Goal: Information Seeking & Learning: Learn about a topic

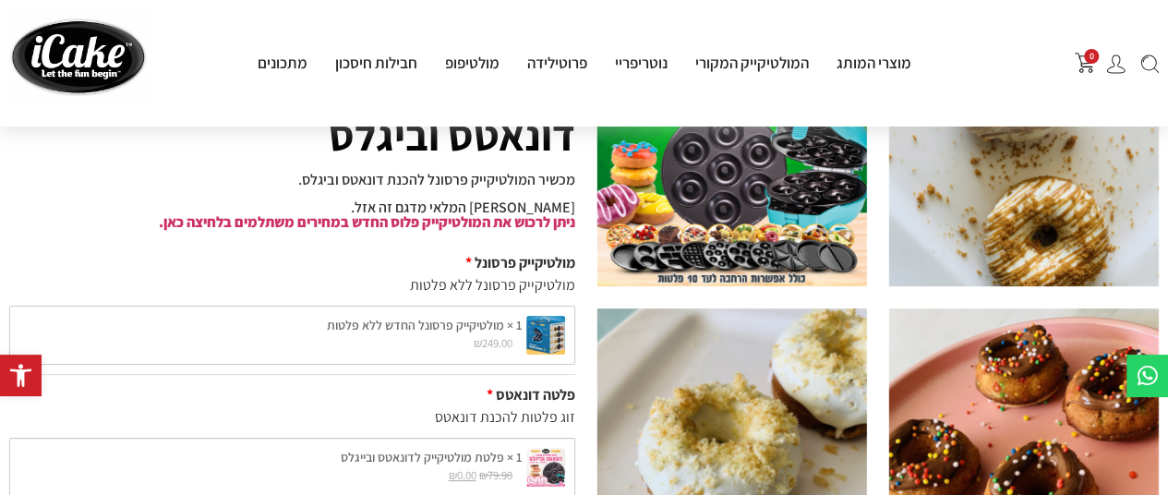
scroll to position [185, 0]
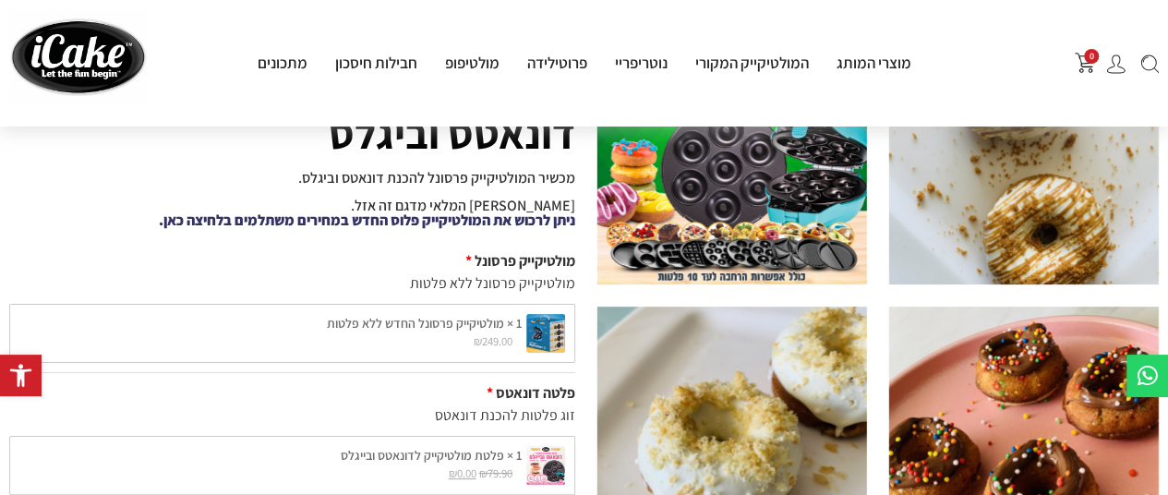
click at [476, 222] on link "ניתן לרכוש את המולטיקייק פלוס החדש במחירים משתלמים בלחיצה כאן." at bounding box center [367, 219] width 416 height 19
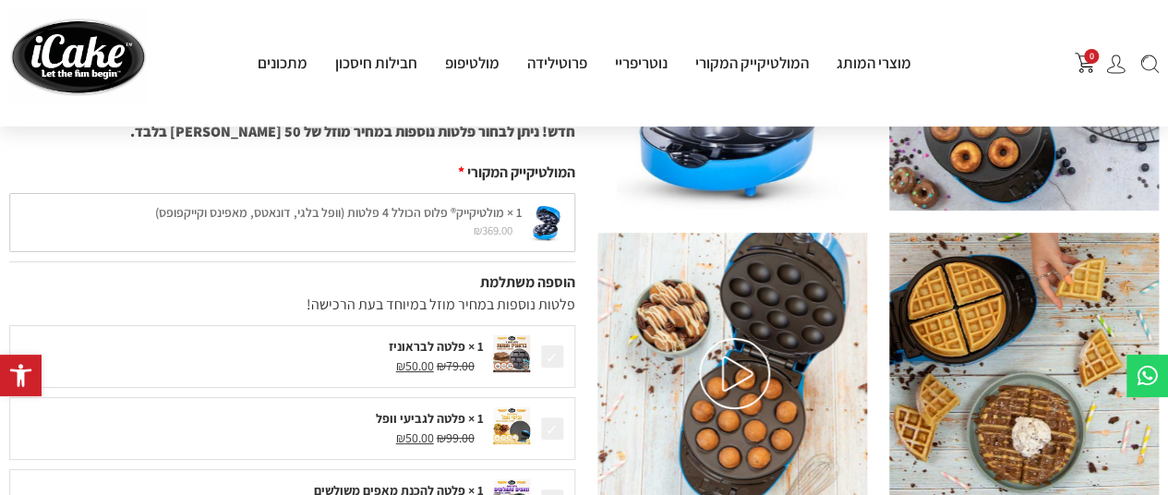
scroll to position [222, 0]
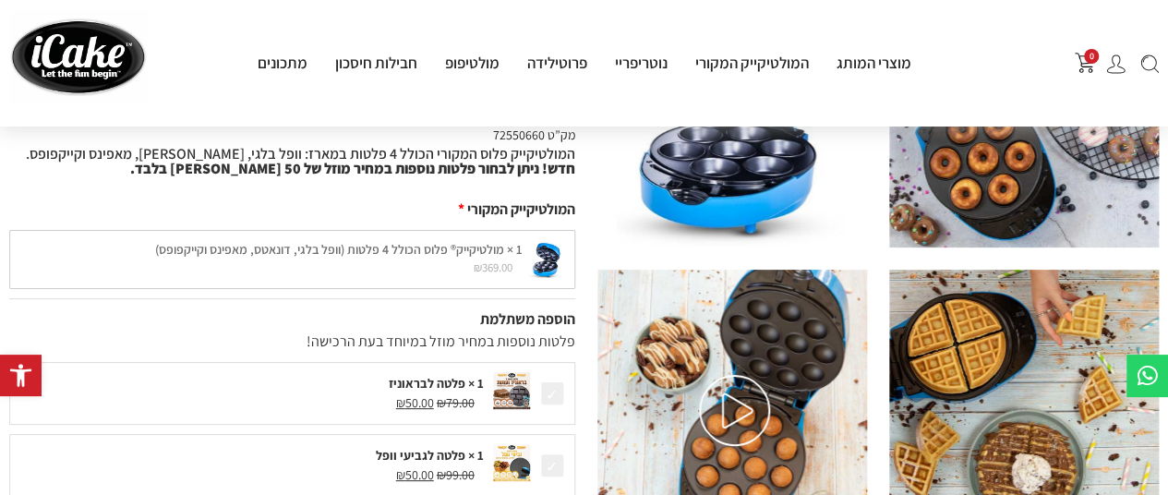
click at [722, 401] on img at bounding box center [734, 410] width 71 height 71
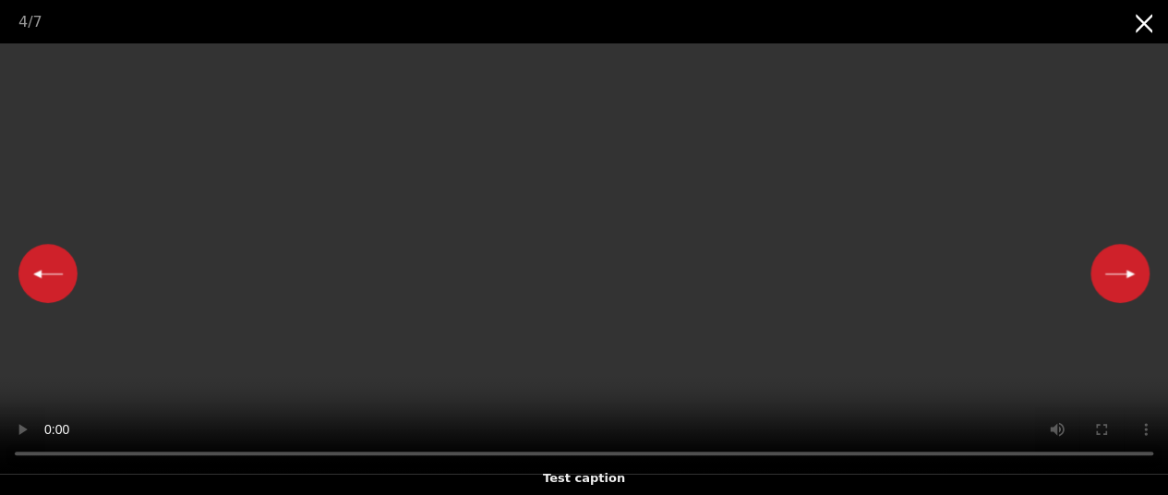
click at [684, 327] on video "Your browser does not support HTML5 video." at bounding box center [584, 258] width 1168 height 430
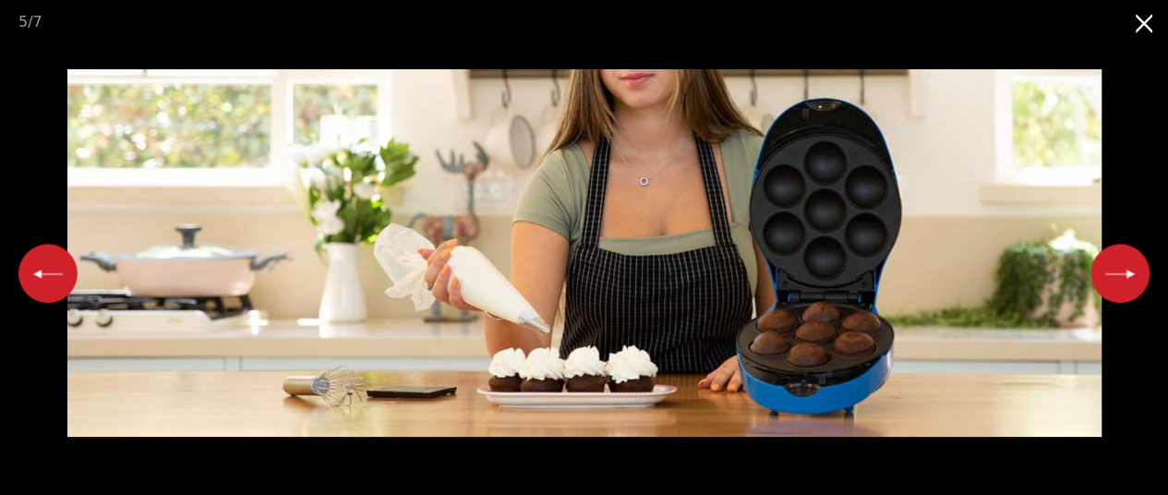
click at [1124, 289] on button "Next slide" at bounding box center [1119, 273] width 59 height 59
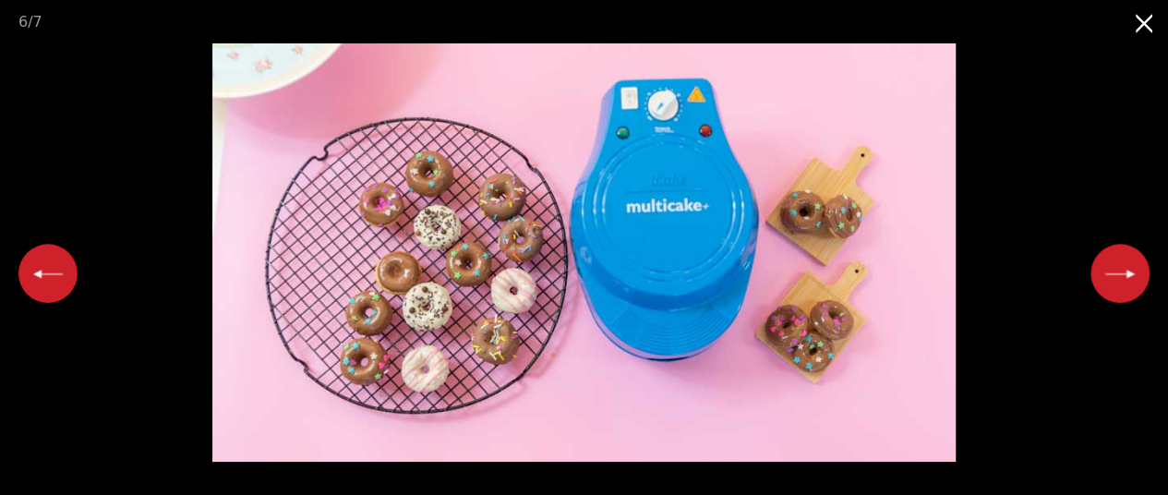
click at [1124, 289] on button "Next slide" at bounding box center [1119, 273] width 59 height 59
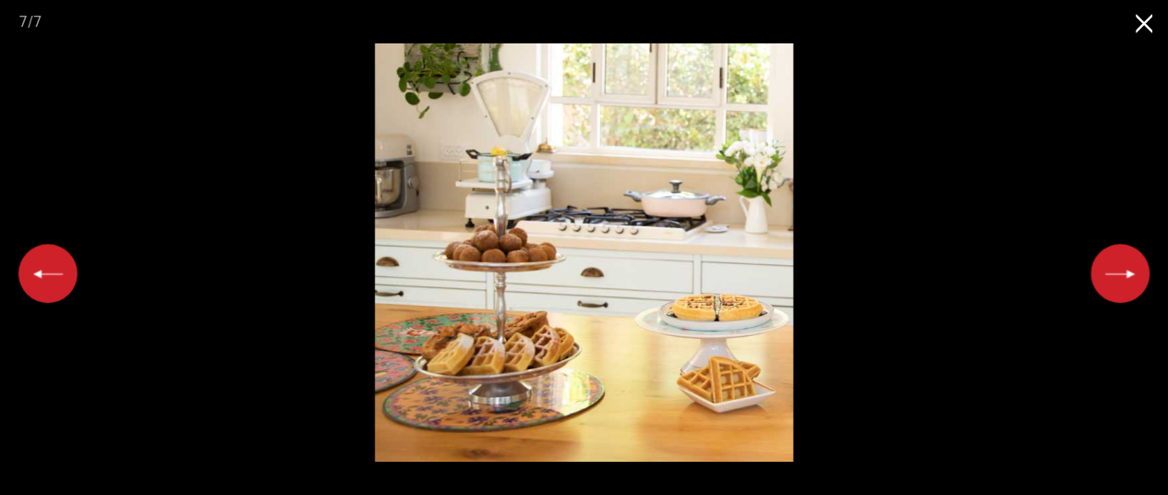
click at [1124, 289] on button "Next slide" at bounding box center [1119, 273] width 59 height 59
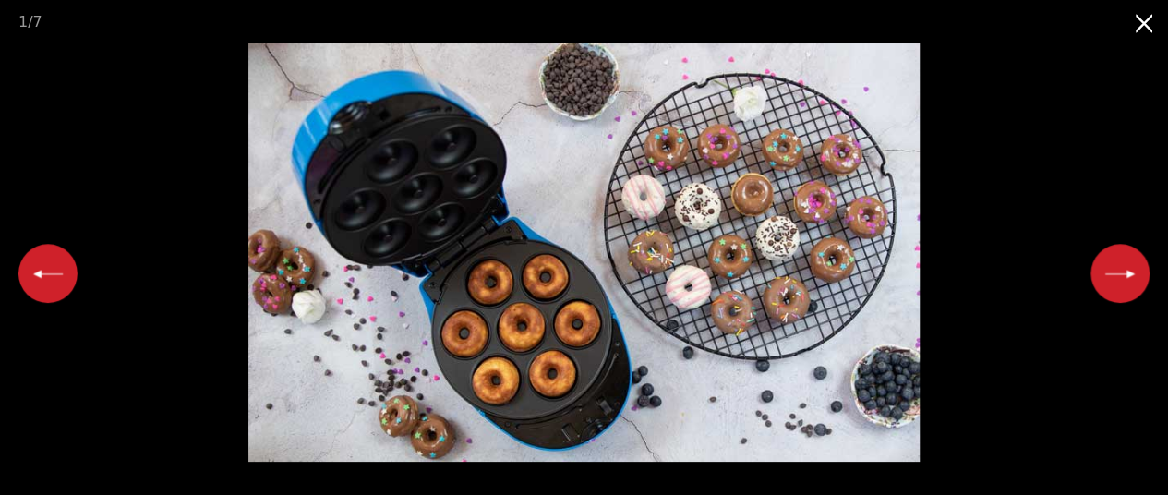
click at [1124, 253] on button "Next slide" at bounding box center [1119, 273] width 59 height 59
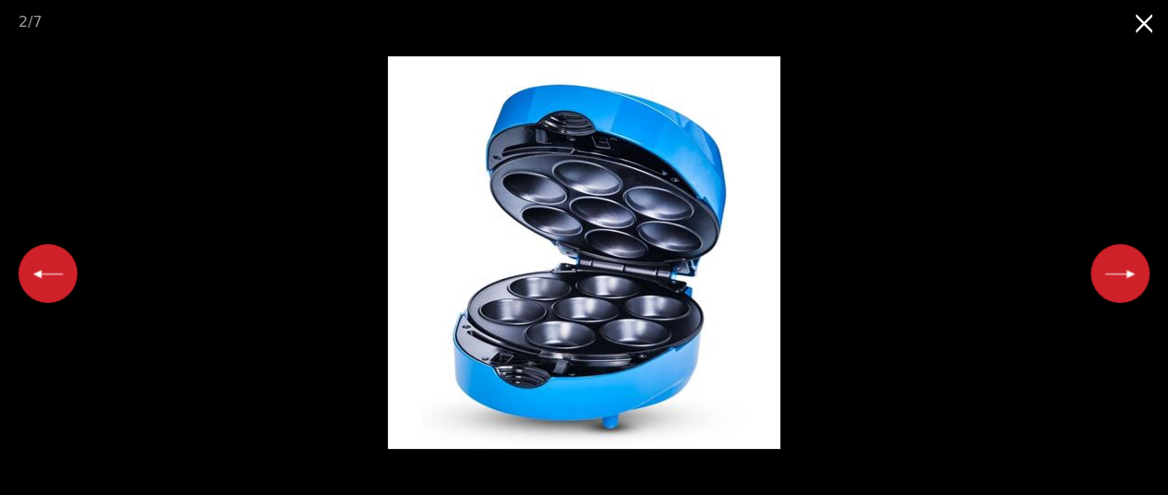
click at [1124, 253] on button "Next slide" at bounding box center [1119, 273] width 59 height 59
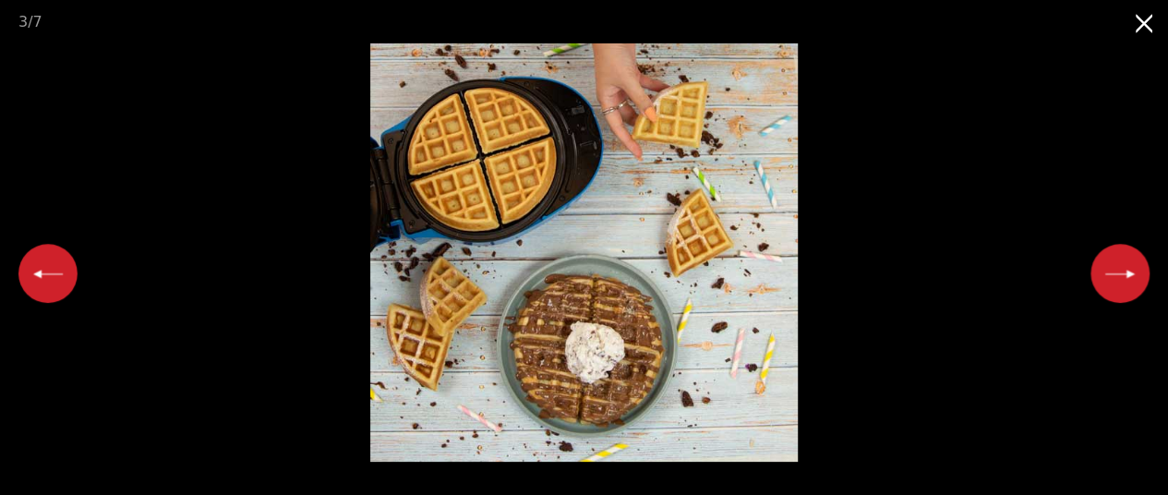
click at [1139, 29] on button "Close gallery" at bounding box center [1145, 21] width 46 height 43
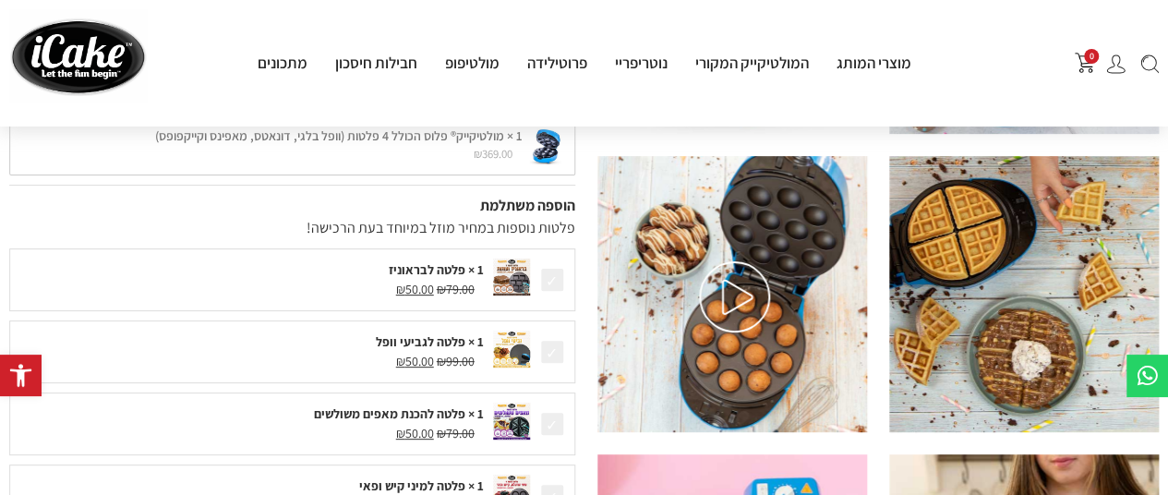
scroll to position [332, 0]
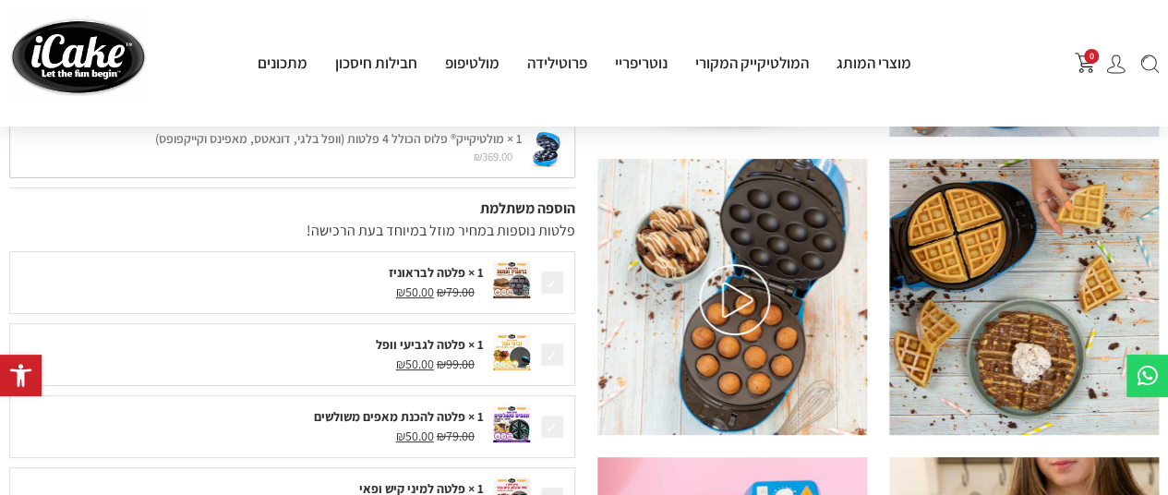
click at [733, 294] on img at bounding box center [734, 299] width 71 height 71
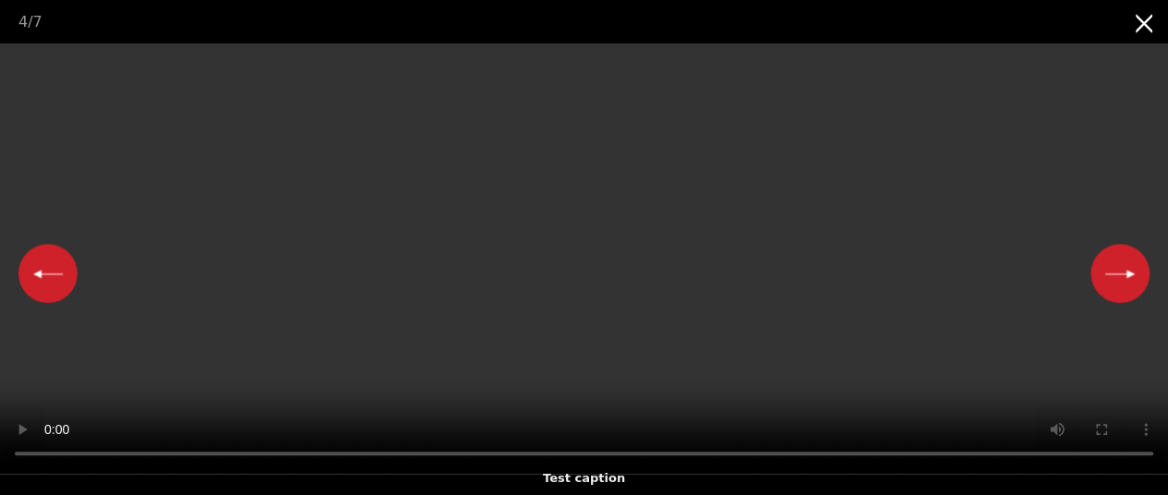
click at [527, 465] on div "Test caption" at bounding box center [584, 478] width 1168 height 33
click at [611, 466] on div "Test caption" at bounding box center [584, 478] width 1168 height 33
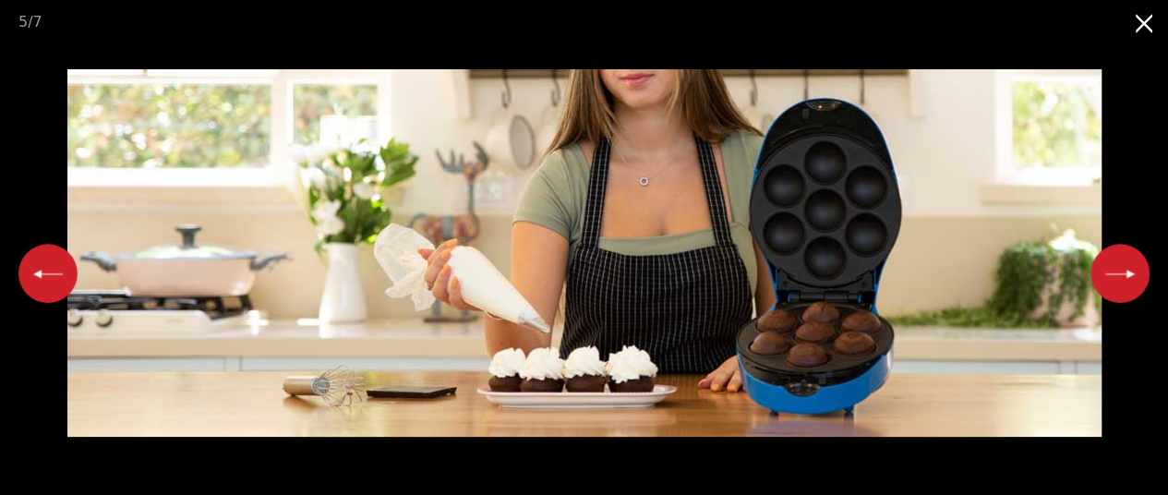
click at [1147, 34] on button "Close gallery" at bounding box center [1145, 21] width 46 height 43
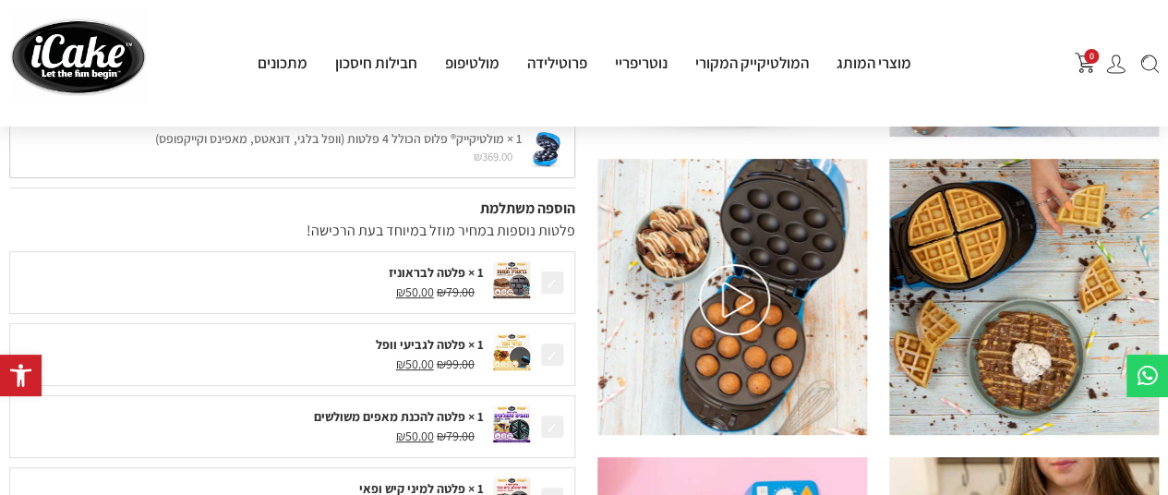
click at [1030, 258] on img at bounding box center [1024, 297] width 270 height 276
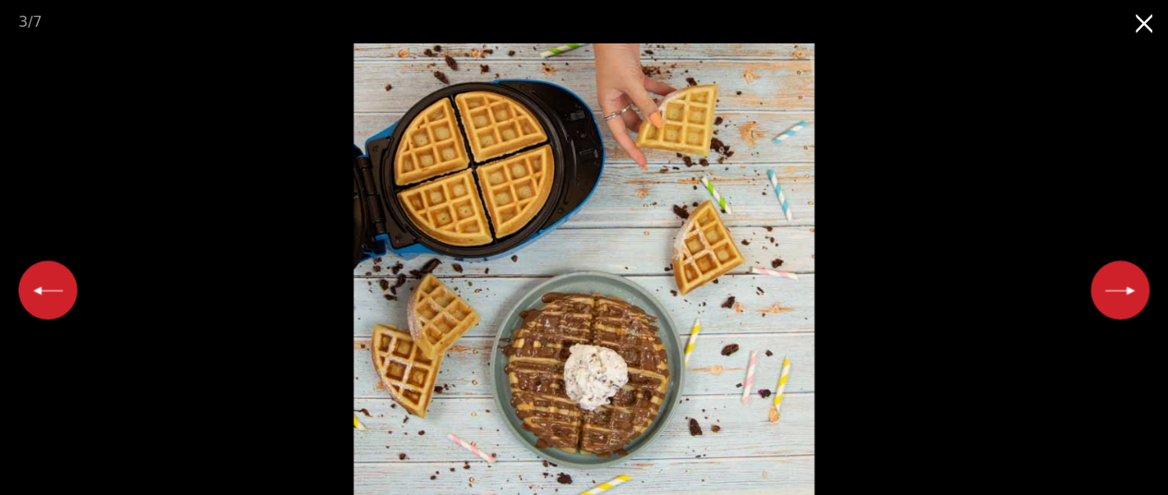
click at [1108, 280] on button "Next slide" at bounding box center [1119, 289] width 59 height 59
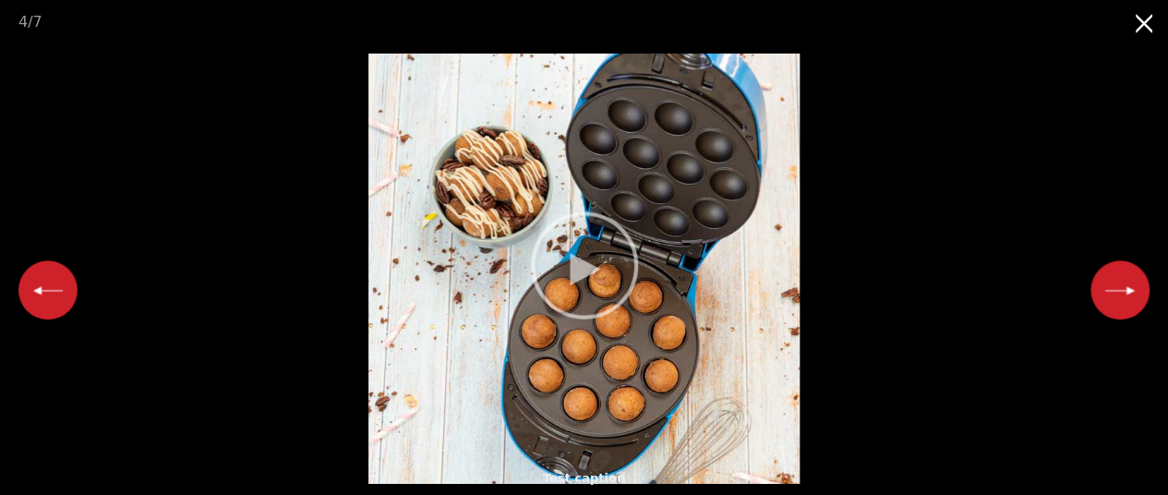
click at [1108, 280] on button "Next slide" at bounding box center [1119, 289] width 59 height 59
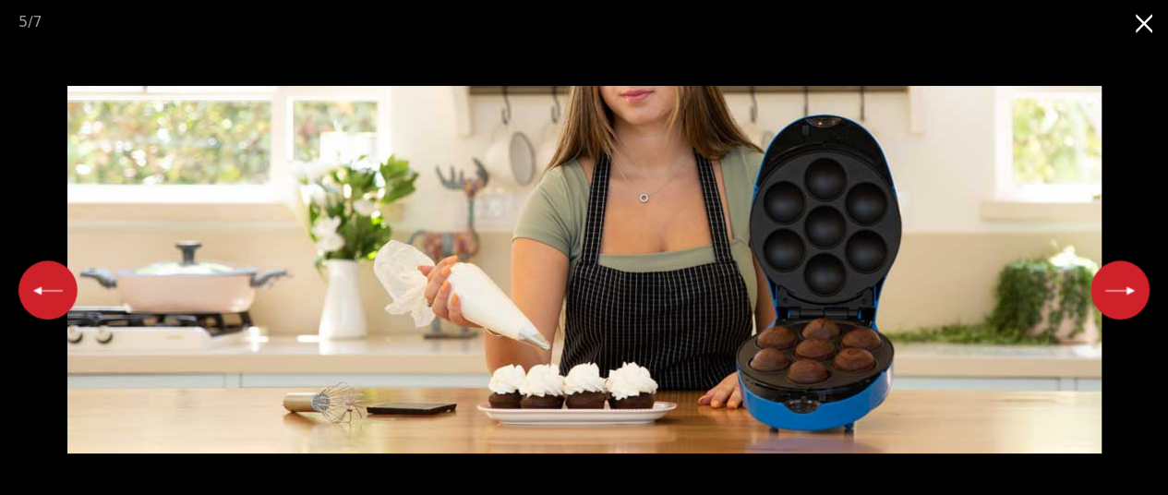
click at [1108, 280] on button "Next slide" at bounding box center [1119, 289] width 59 height 59
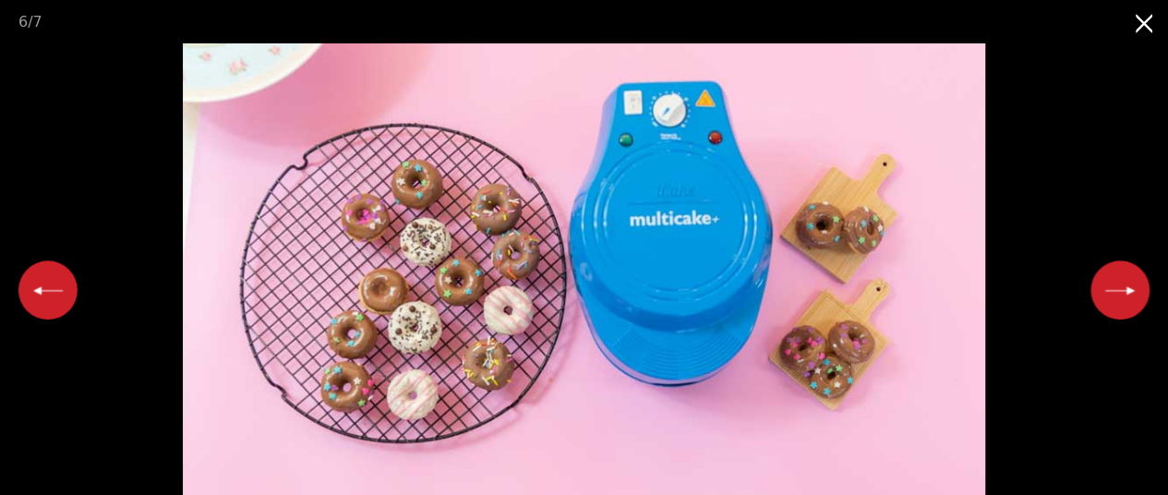
click at [1108, 280] on button "Next slide" at bounding box center [1119, 289] width 59 height 59
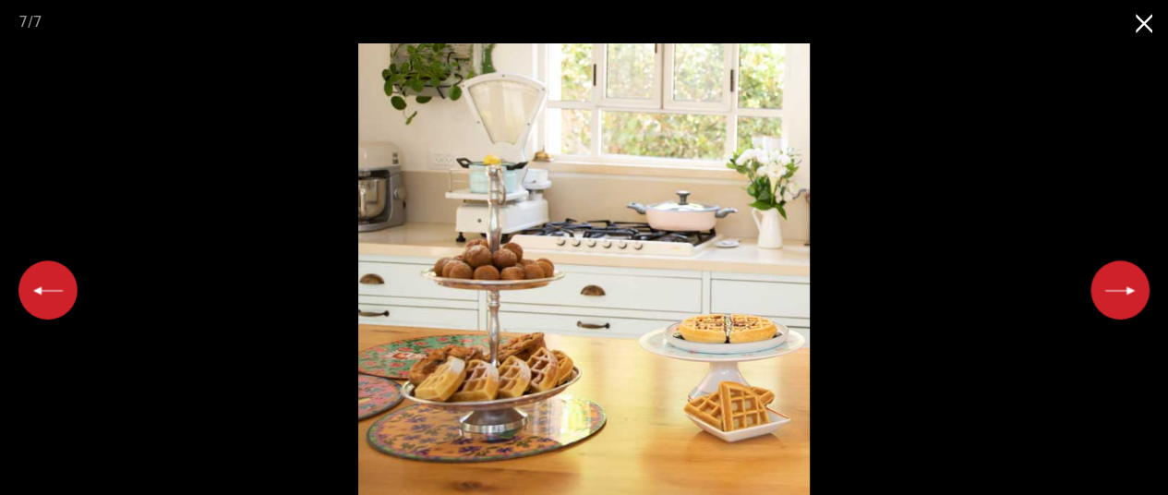
click at [1108, 280] on button "Next slide" at bounding box center [1119, 289] width 59 height 59
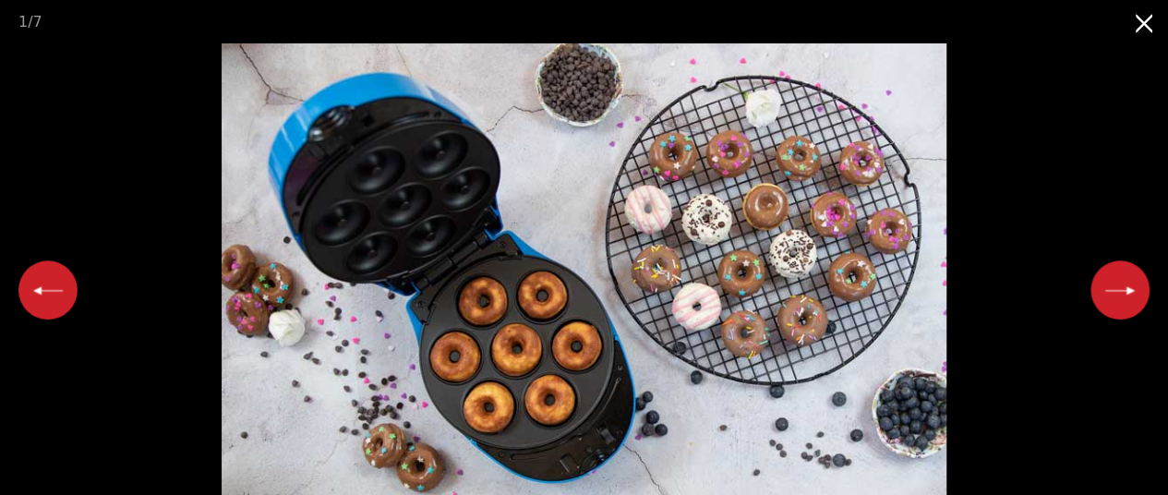
click at [1139, 12] on button "Close gallery" at bounding box center [1145, 21] width 46 height 43
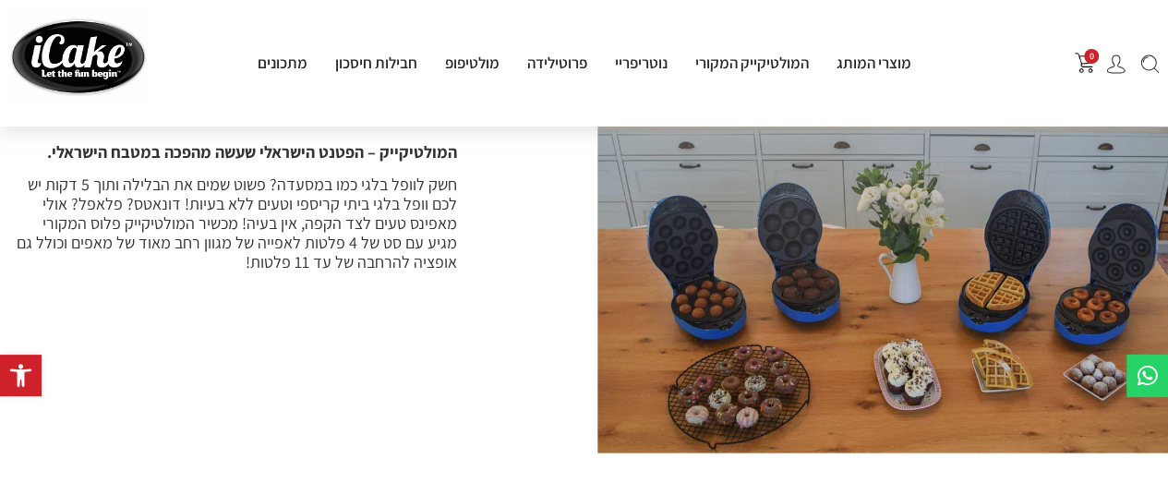
scroll to position [1499, -2]
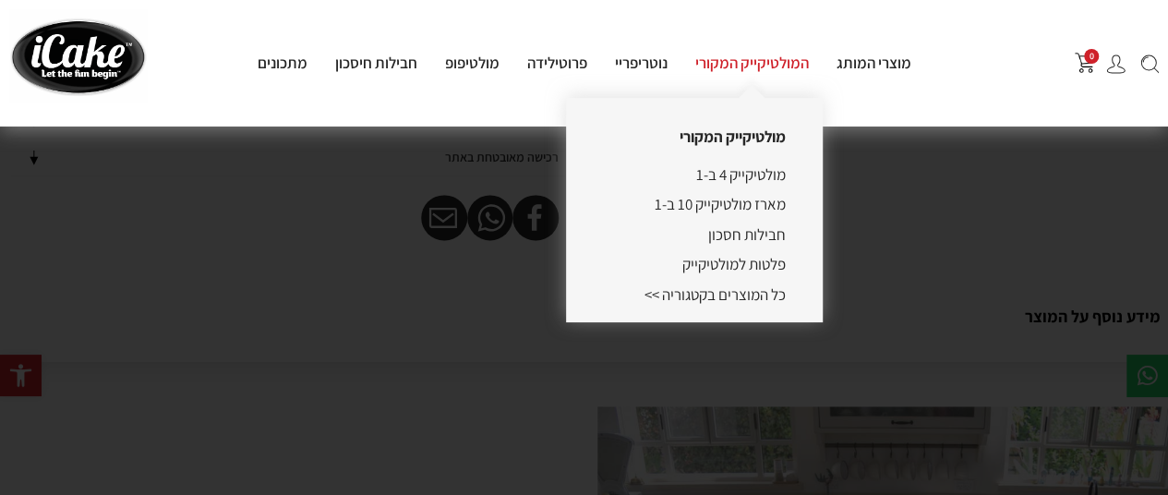
click at [742, 56] on link "המולטיקייק המקורי" at bounding box center [751, 63] width 141 height 20
click at [751, 176] on link "מולטיקייק 4 ב-1" at bounding box center [741, 174] width 90 height 20
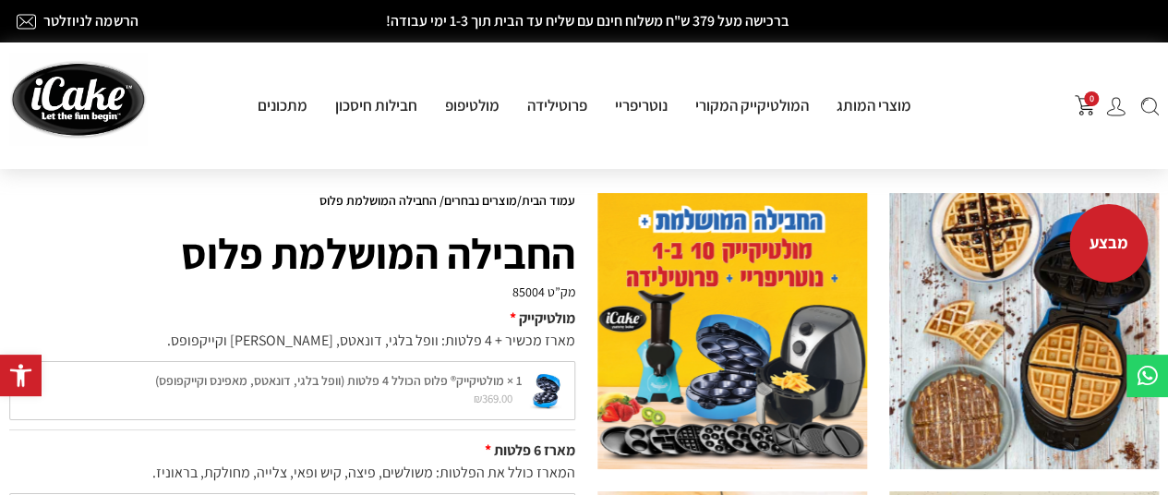
click at [1011, 262] on img at bounding box center [1024, 331] width 270 height 276
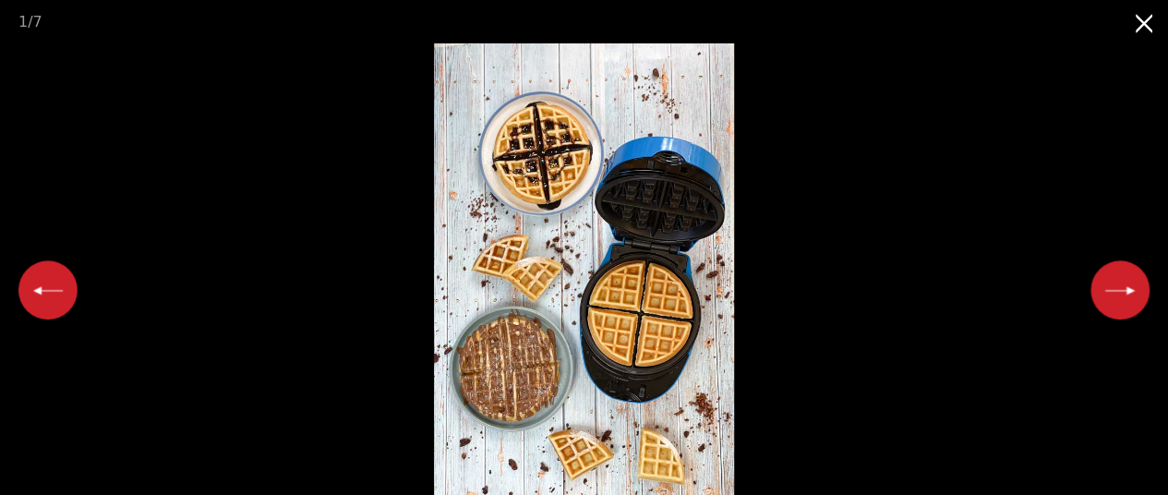
click at [1149, 32] on button "Close gallery" at bounding box center [1145, 21] width 46 height 43
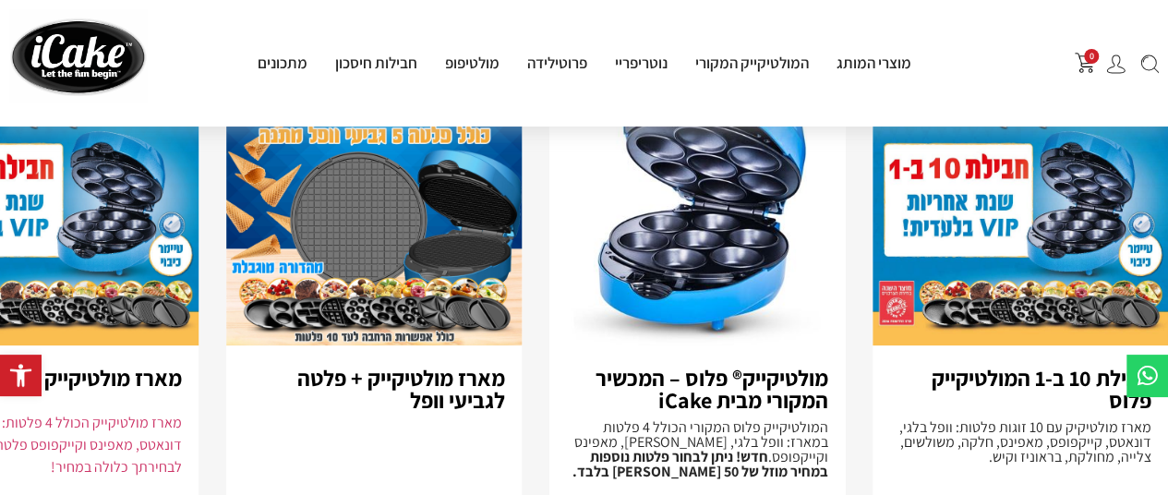
scroll to position [3846, 0]
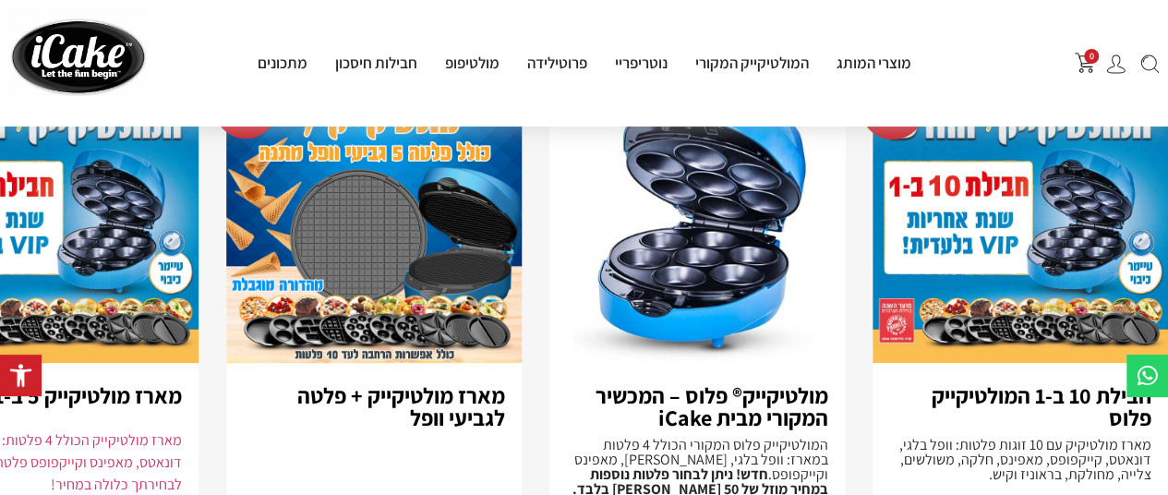
click at [705, 384] on h3 "מולטיקייק® פלוס – המכשיר המקורי מבית iCake" at bounding box center [697, 406] width 262 height 44
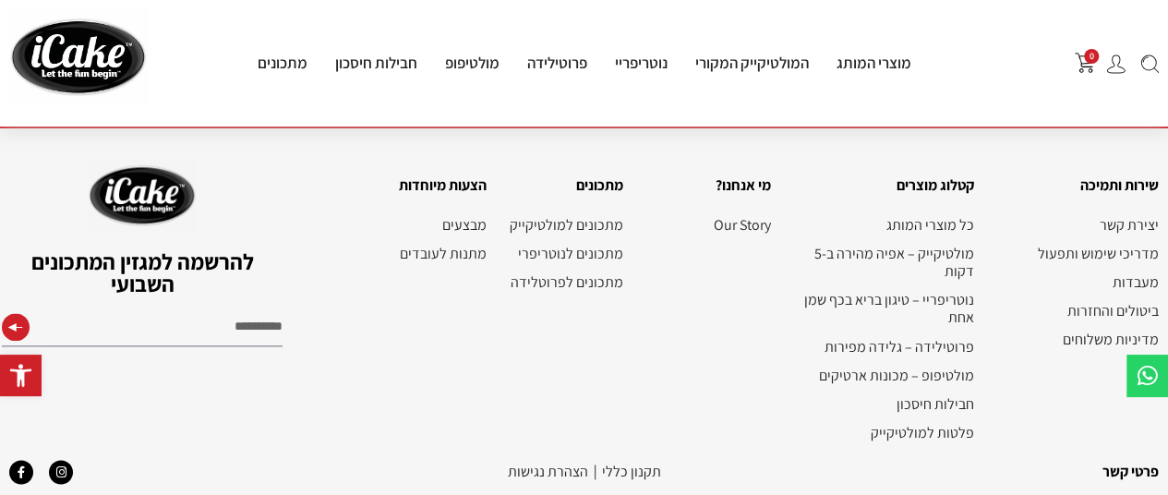
scroll to position [4562, 0]
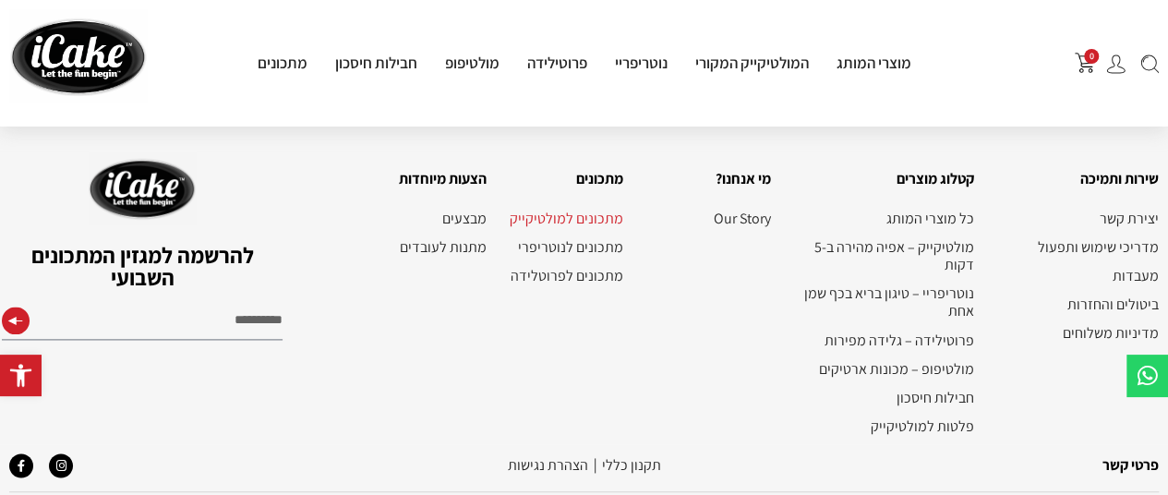
click at [574, 210] on link "מתכונים למולטיקייק" at bounding box center [564, 219] width 118 height 18
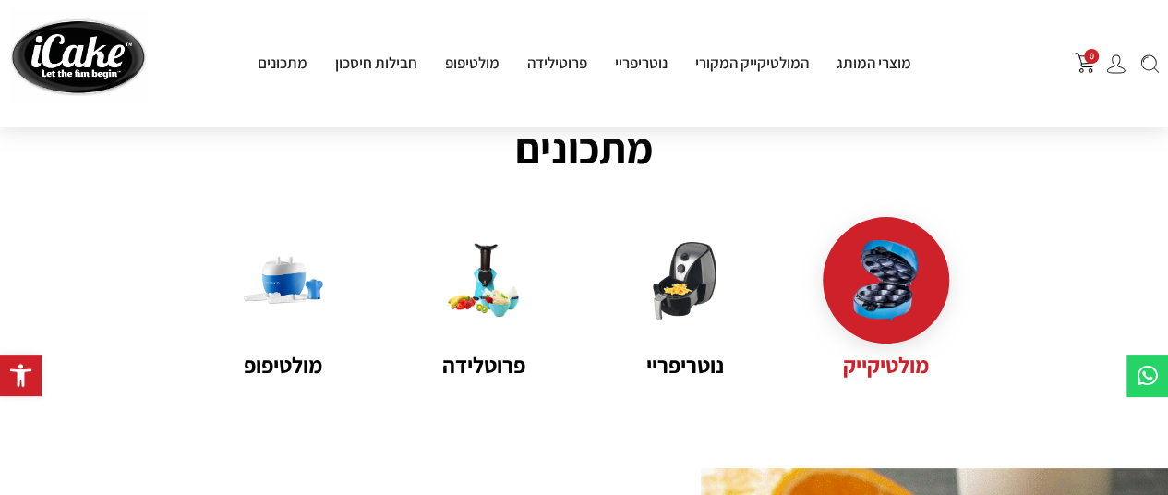
scroll to position [111, 0]
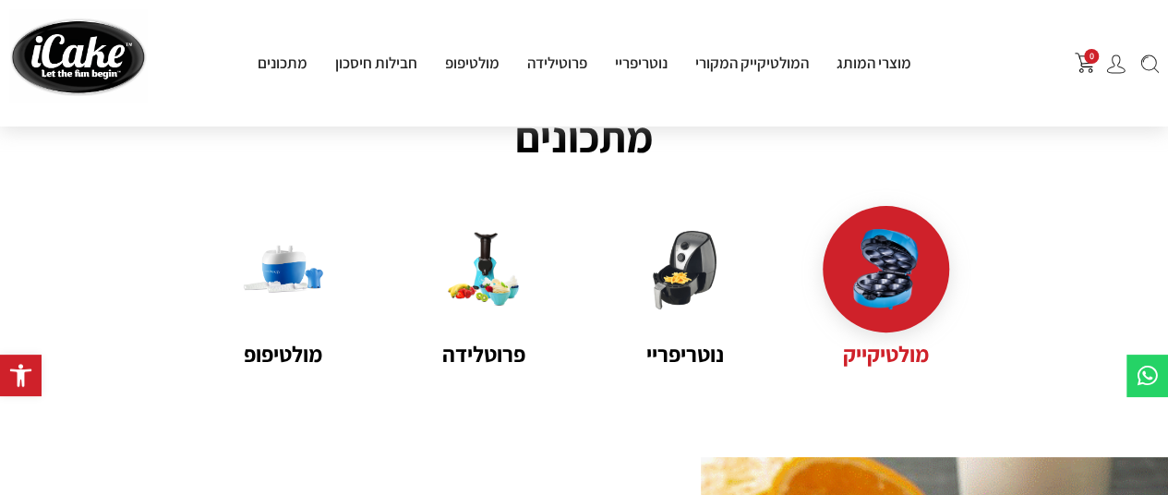
click at [896, 315] on div at bounding box center [886, 269] width 126 height 126
